Goal: Find contact information: Find contact information

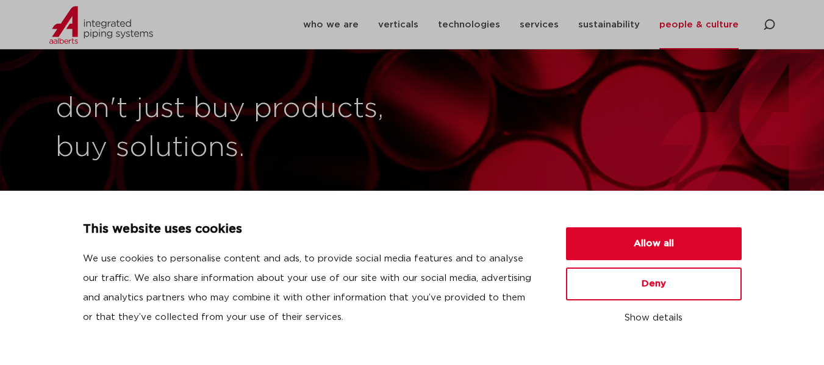
scroll to position [102, 0]
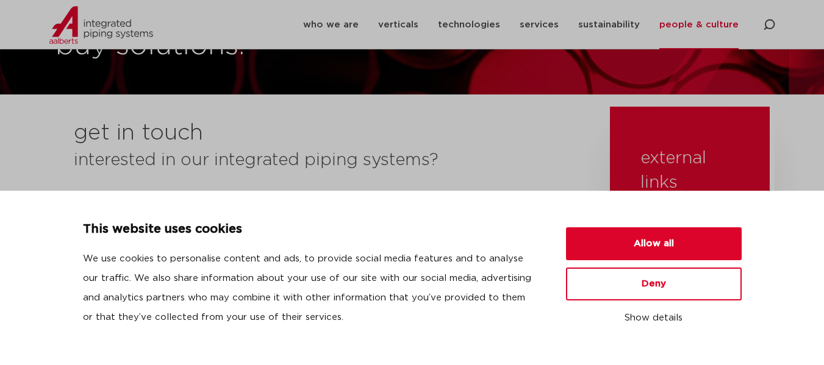
click at [502, 120] on div "get in touch interested in our integrated piping systems? [GEOGRAPHIC_DATA] and…" at bounding box center [326, 251] width 554 height 288
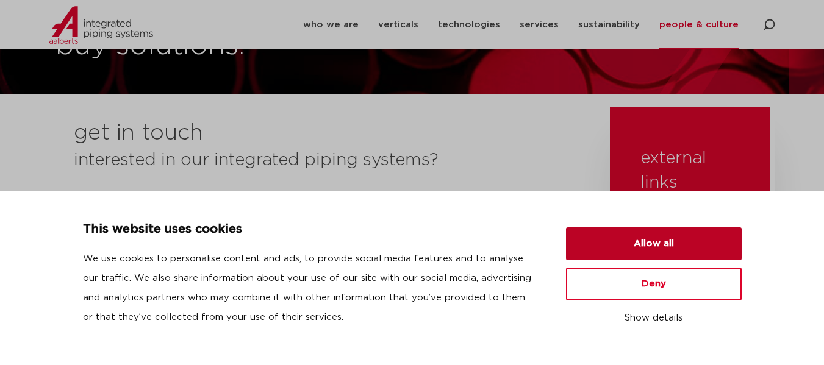
click at [668, 243] on button "Allow all" at bounding box center [654, 243] width 176 height 33
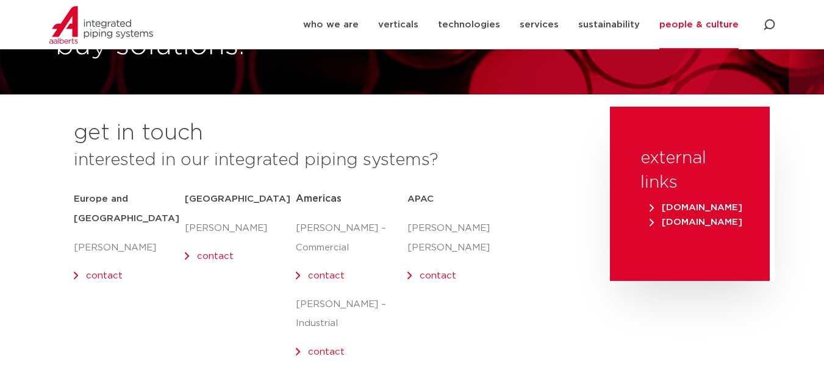
click at [223, 252] on link "contact" at bounding box center [215, 256] width 37 height 9
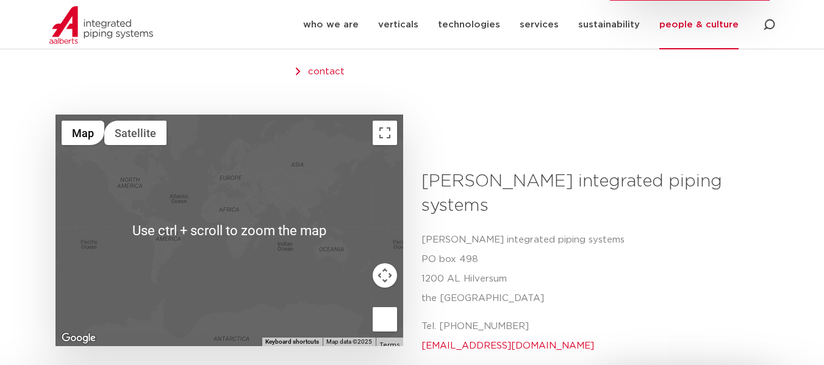
scroll to position [407, 0]
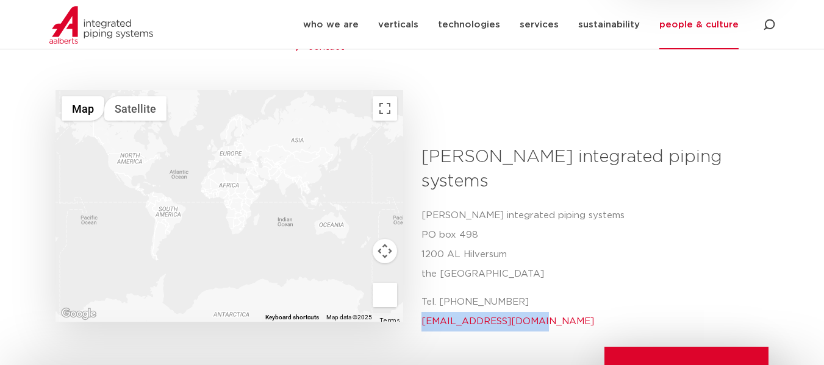
drag, startPoint x: 533, startPoint y: 280, endPoint x: 421, endPoint y: 276, distance: 112.3
click at [421, 293] on p "Tel. [PHONE_NUMBER] [EMAIL_ADDRESS][DOMAIN_NAME]" at bounding box center [590, 312] width 338 height 39
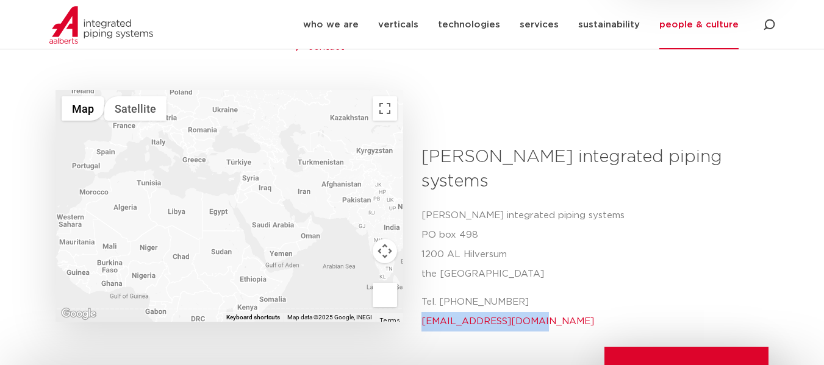
click at [288, 209] on div at bounding box center [229, 206] width 348 height 232
click at [276, 207] on div at bounding box center [229, 206] width 348 height 232
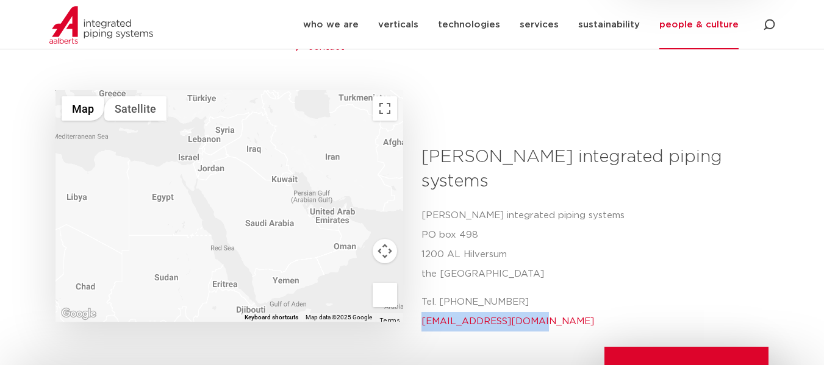
click at [277, 206] on div at bounding box center [229, 206] width 348 height 232
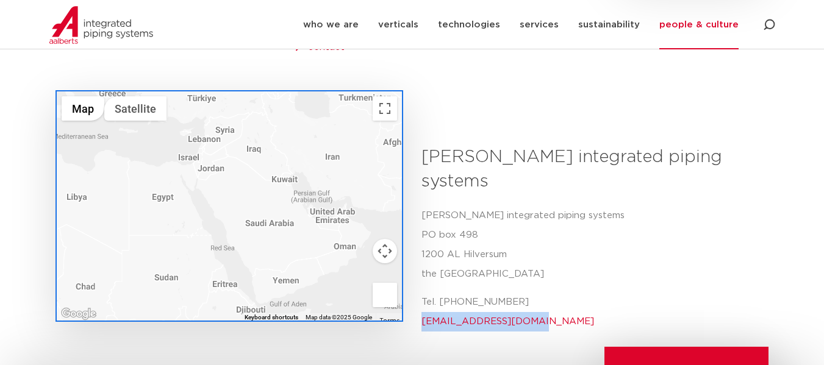
click at [276, 207] on div at bounding box center [229, 206] width 348 height 232
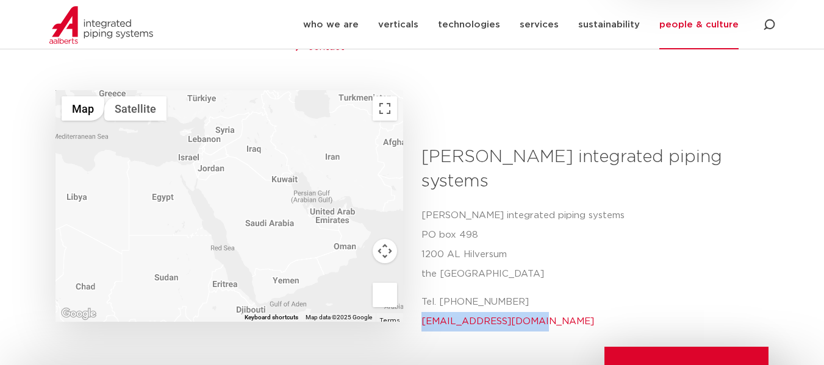
click at [276, 207] on div at bounding box center [229, 206] width 348 height 232
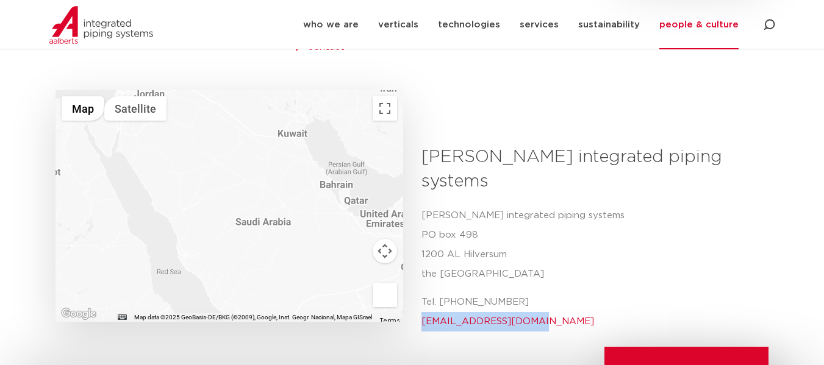
click at [272, 207] on div at bounding box center [229, 206] width 348 height 232
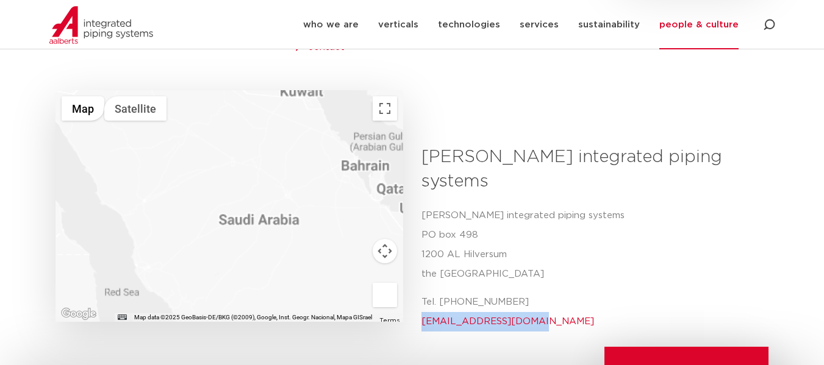
click at [272, 207] on div at bounding box center [229, 206] width 348 height 232
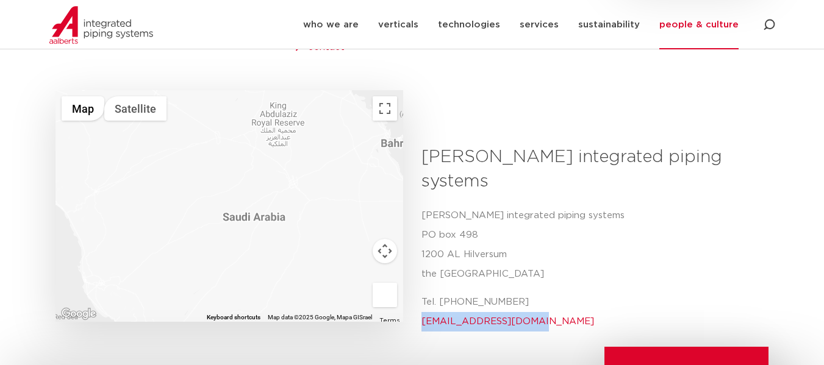
click at [263, 202] on div at bounding box center [229, 206] width 348 height 232
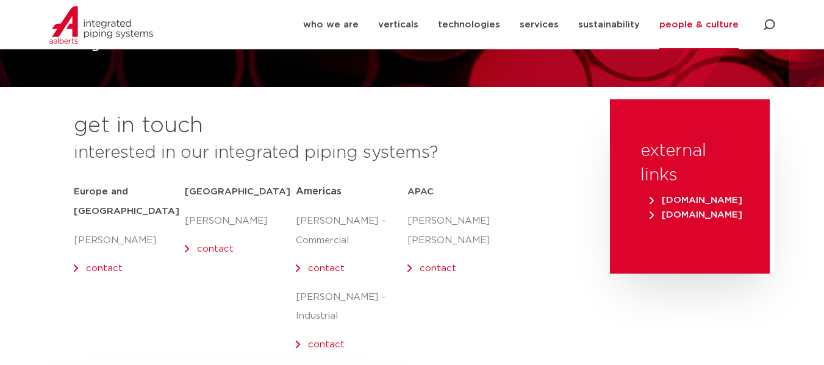
scroll to position [81, 0]
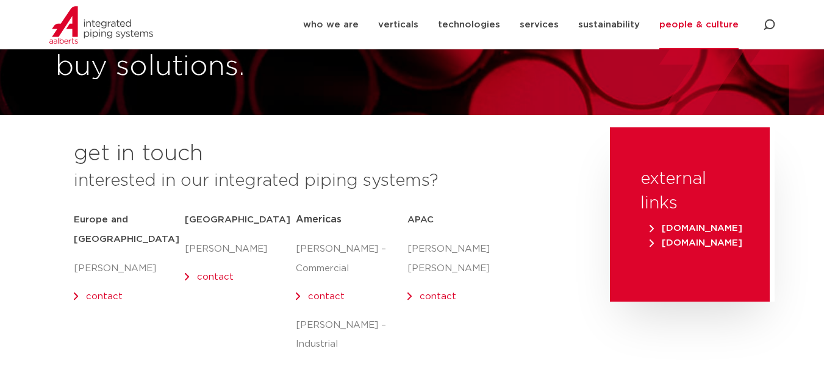
click at [208, 252] on p "[PERSON_NAME]" at bounding box center [240, 250] width 111 height 20
click at [190, 249] on p "[PERSON_NAME]" at bounding box center [240, 250] width 111 height 20
click at [86, 292] on link "contact" at bounding box center [104, 296] width 37 height 9
click at [215, 274] on link "contact" at bounding box center [215, 277] width 37 height 9
